Goal: Find specific page/section: Locate a particular part of the current website

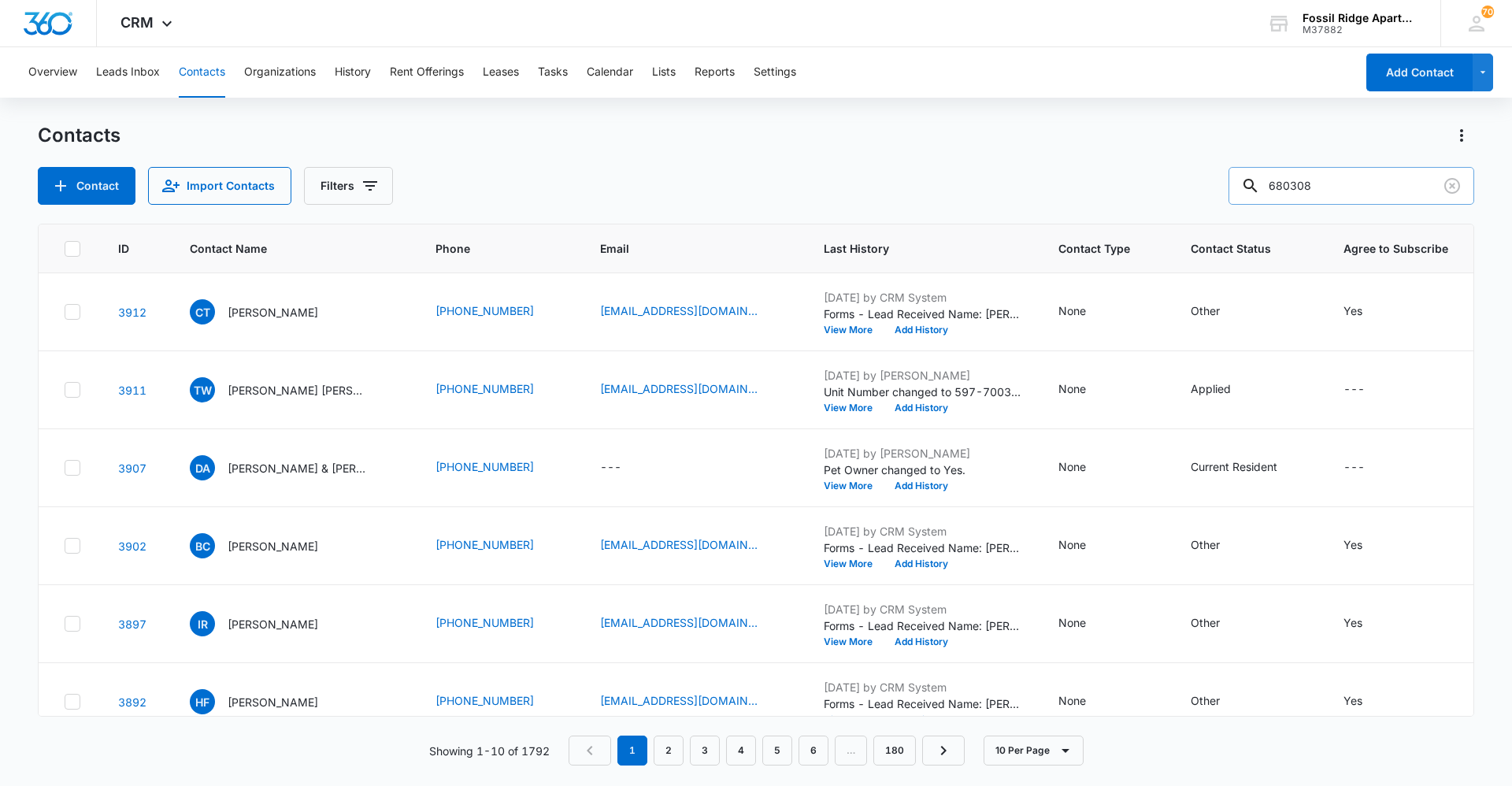
type input "680308"
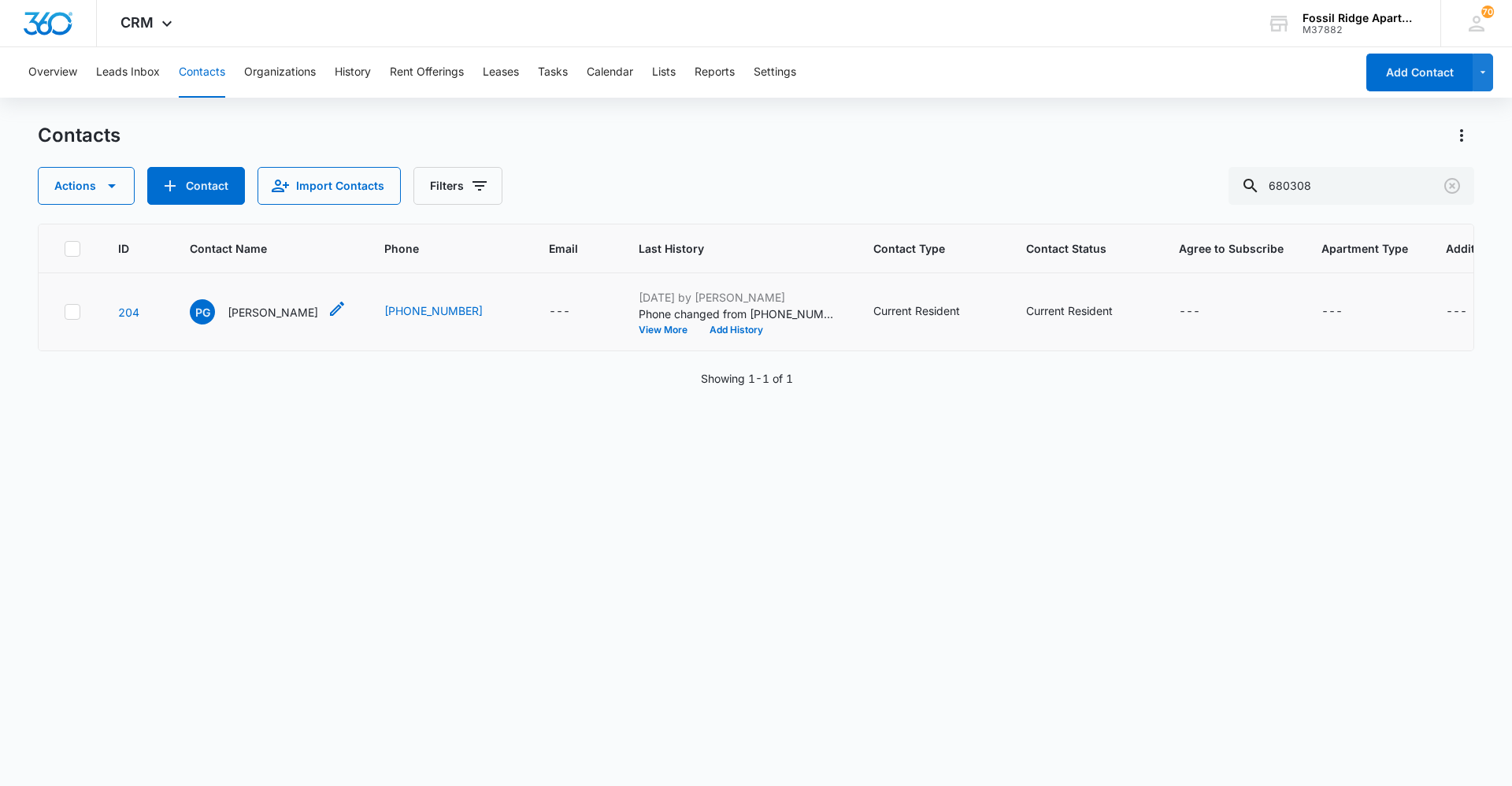
click at [251, 315] on p "[PERSON_NAME]" at bounding box center [273, 312] width 90 height 16
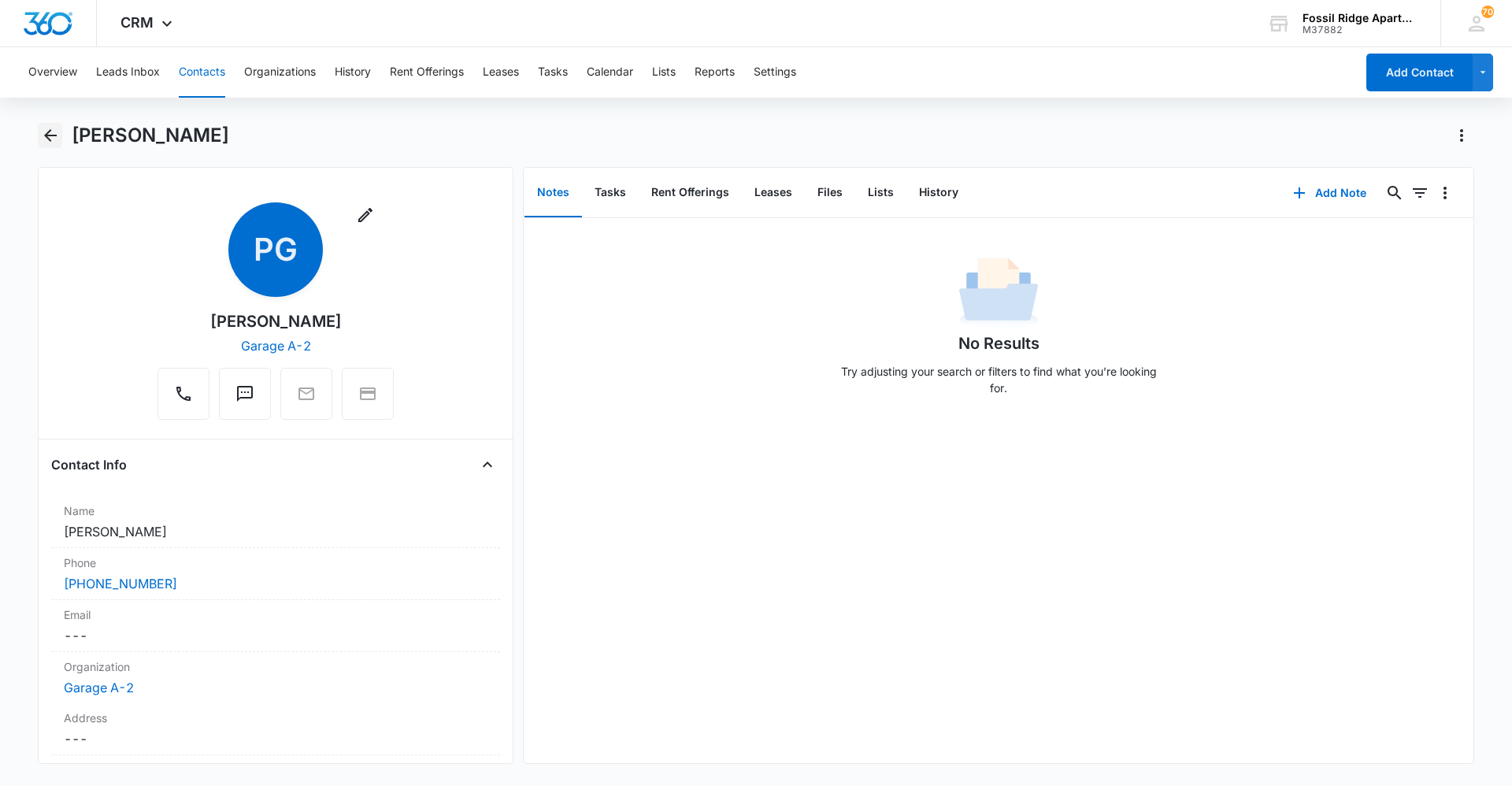
click at [62, 134] on button "Back" at bounding box center [50, 136] width 25 height 25
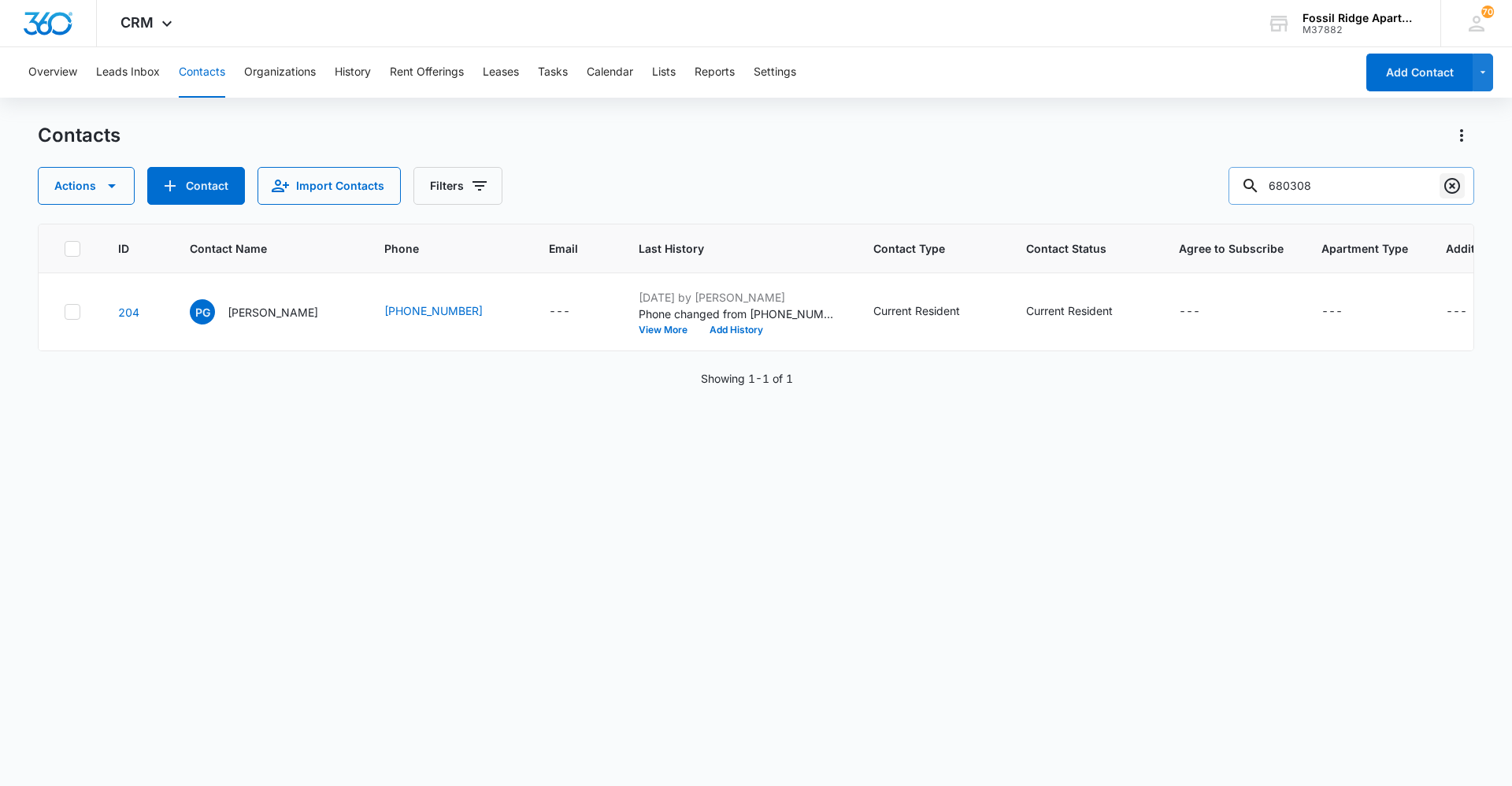
click at [1447, 187] on icon "Clear" at bounding box center [1452, 186] width 19 height 19
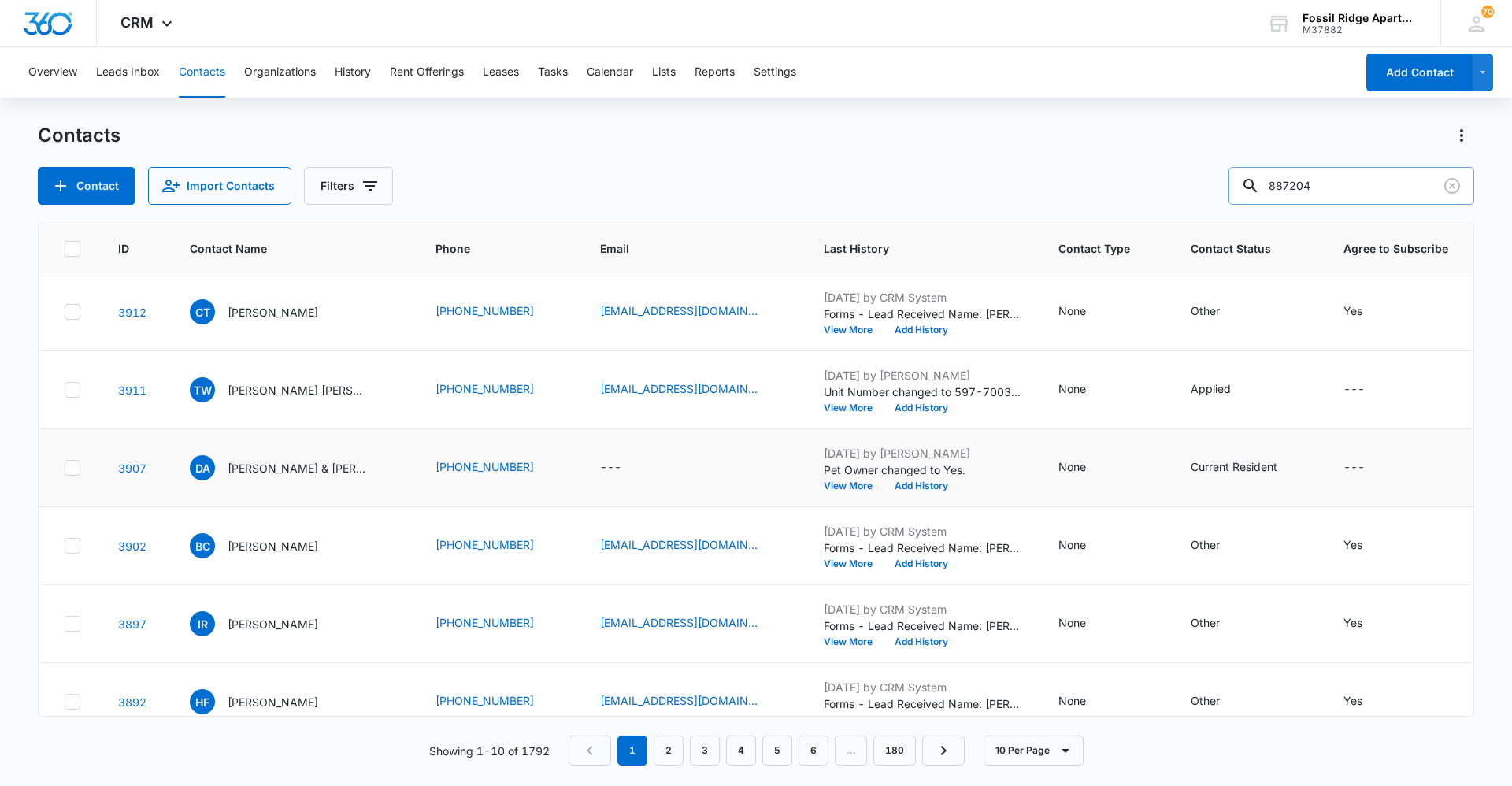
type input "887204"
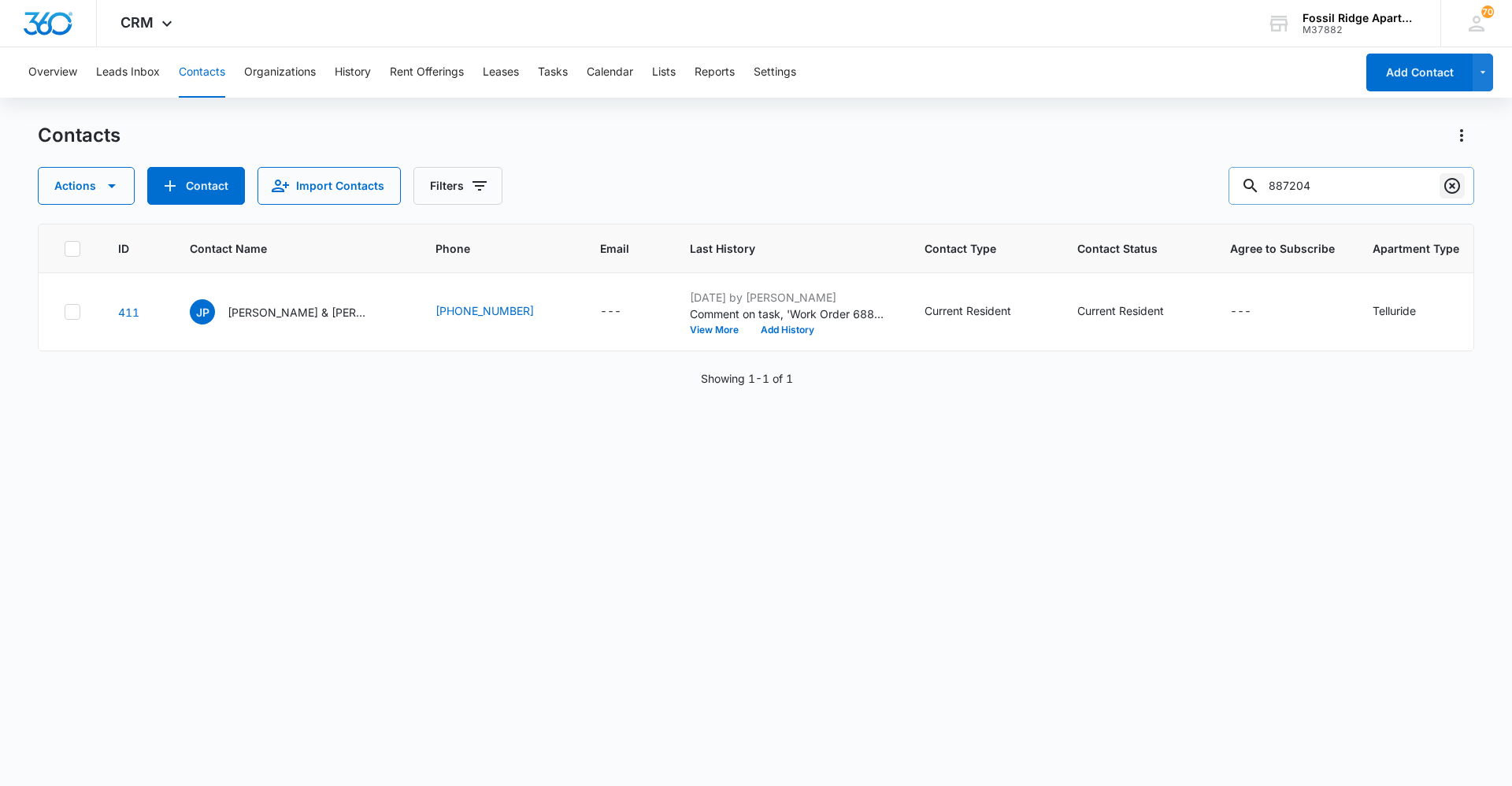
click at [1460, 183] on icon "Clear" at bounding box center [1452, 186] width 19 height 19
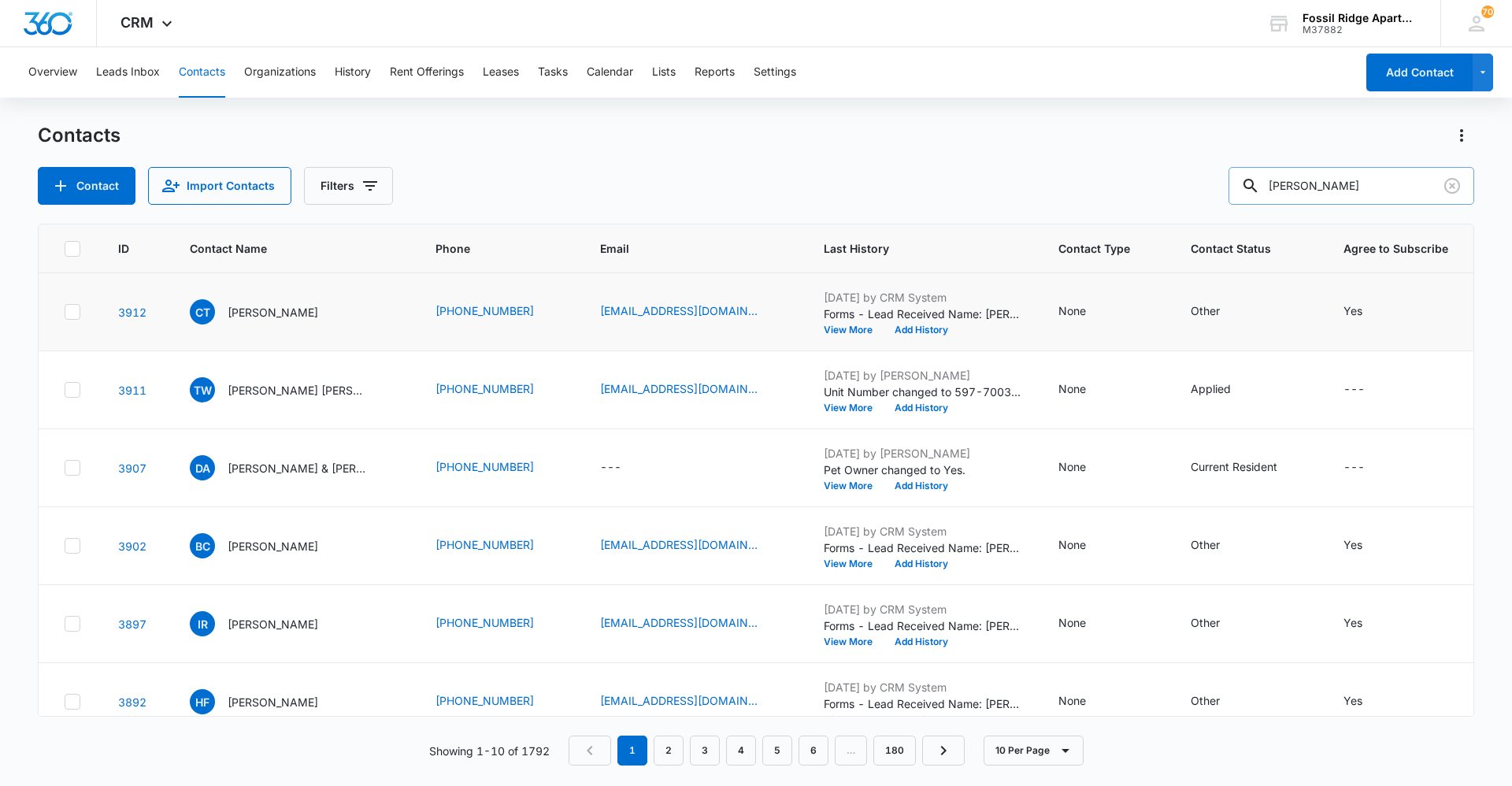
type input "[PERSON_NAME]"
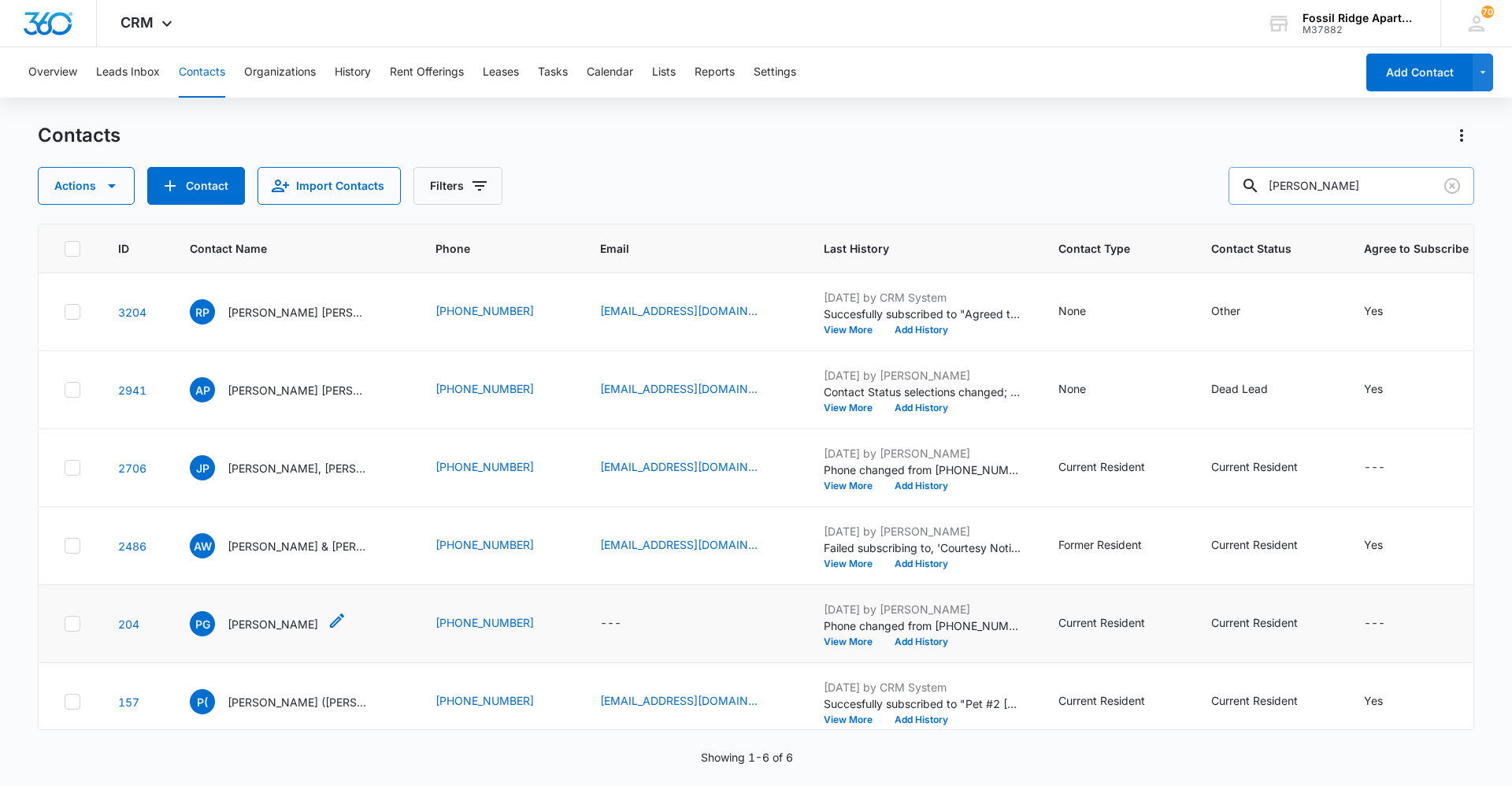
click at [281, 627] on p "[PERSON_NAME]" at bounding box center [273, 624] width 90 height 16
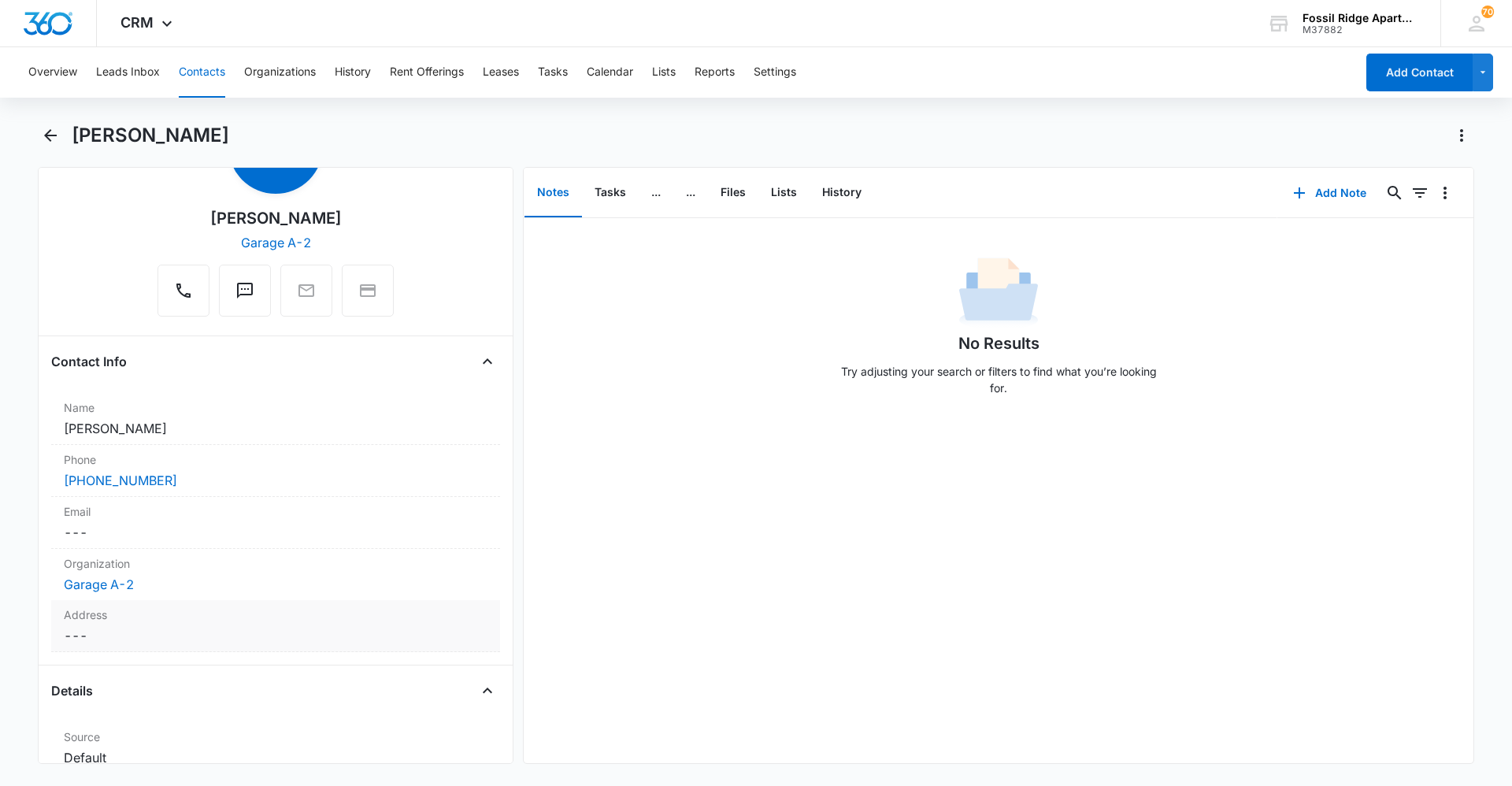
scroll to position [79, 0]
